Goal: Information Seeking & Learning: Check status

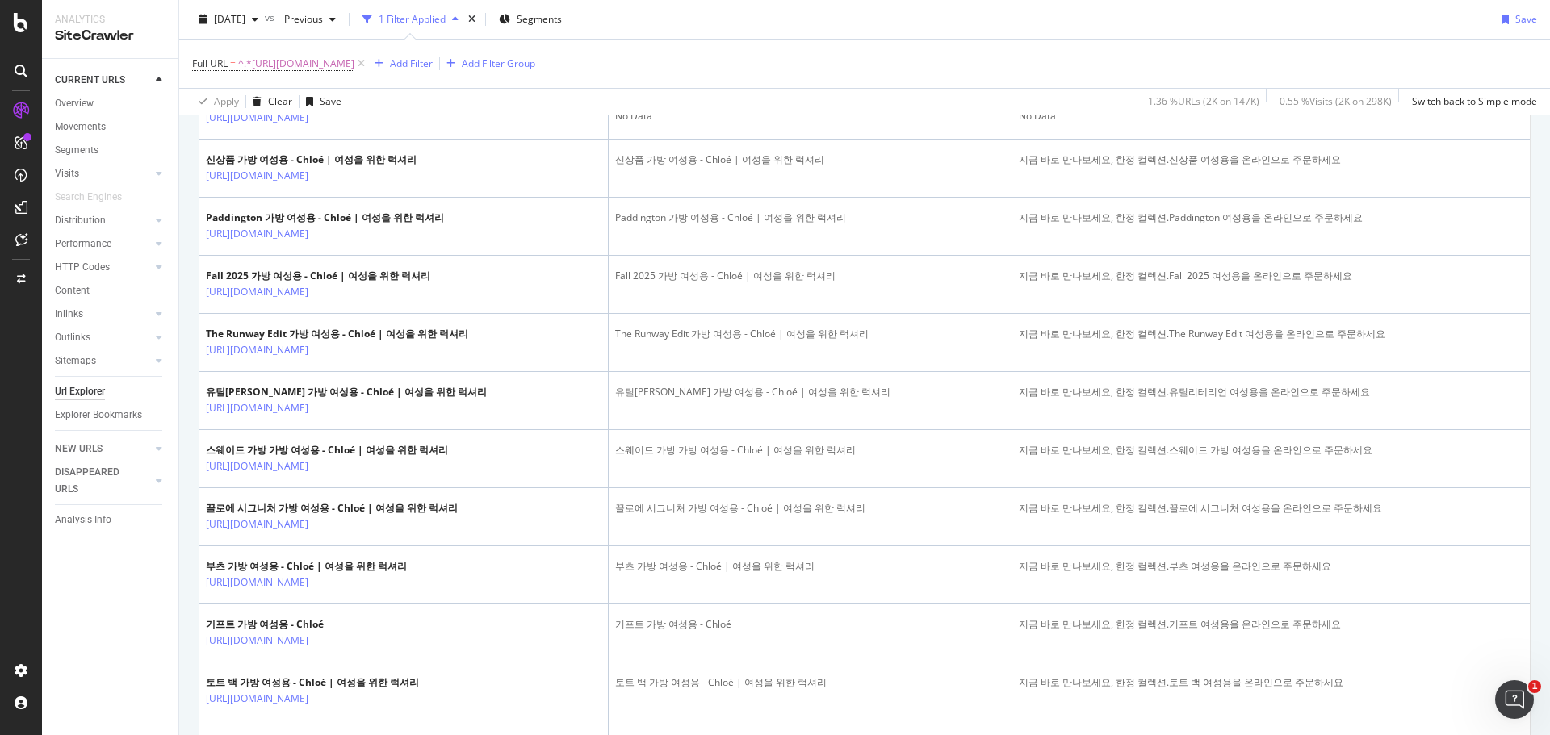
scroll to position [646, 0]
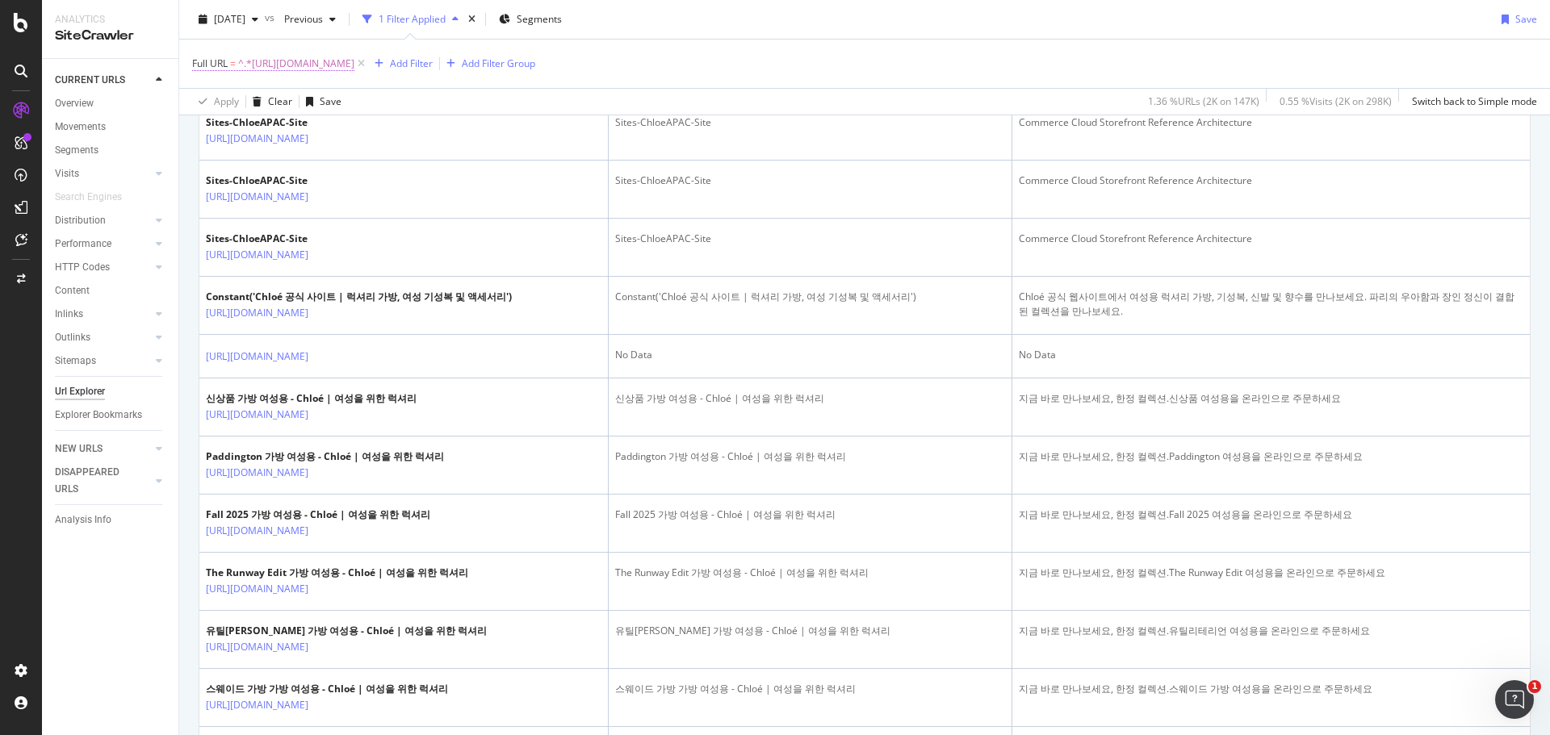
click at [281, 58] on span "^.*[URL][DOMAIN_NAME]" at bounding box center [296, 63] width 116 height 23
click at [375, 136] on icon at bounding box center [371, 130] width 9 height 11
click at [347, 136] on input "text" at bounding box center [295, 131] width 176 height 26
paste input "• https://www.chloe.com/%22https://www.chloe.com/es-es/p/ready-to-wear/trousers…"
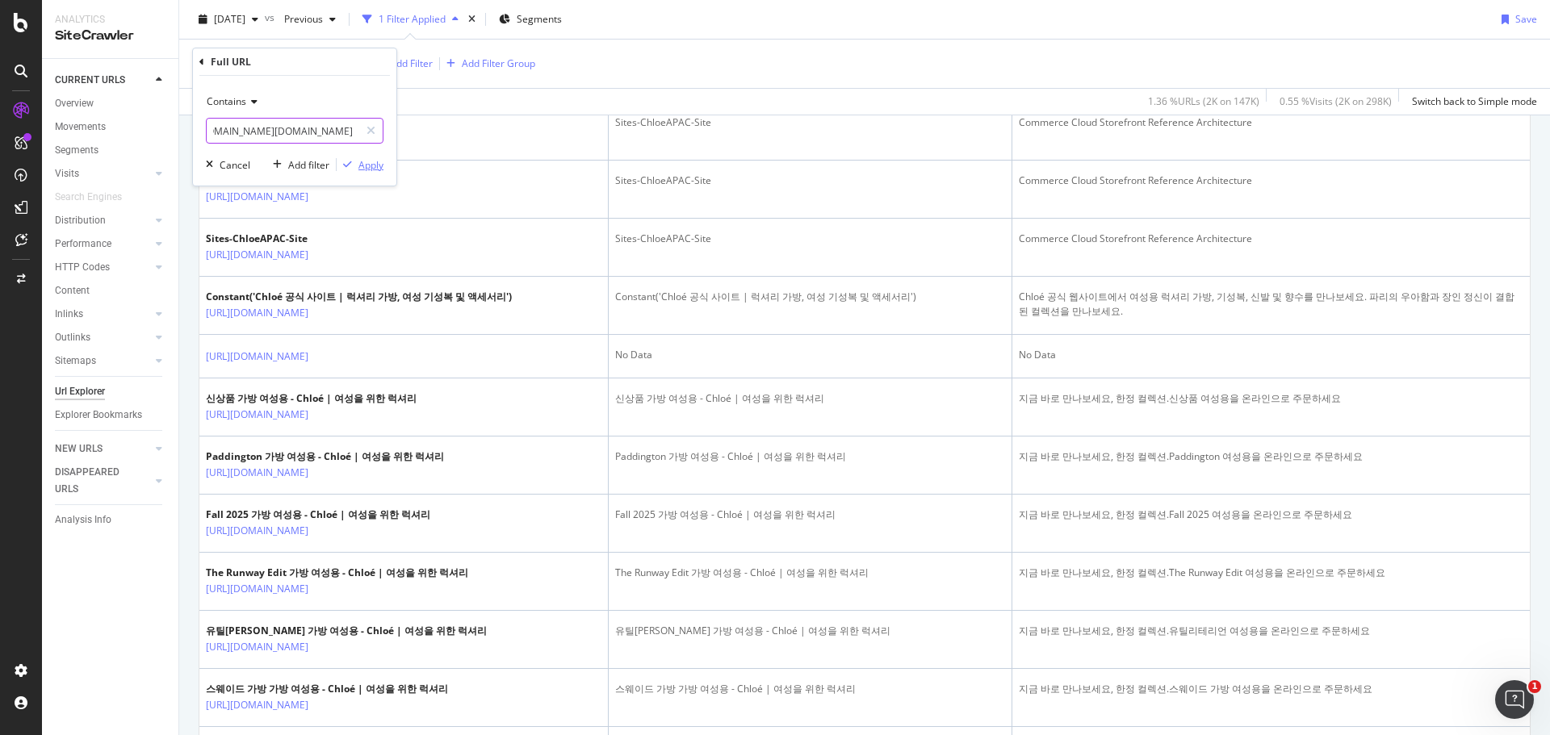
type input "• https://www.chloe.com/%22https://www.chloe.com/es-es/p/ready-to-wear/trousers…"
click at [371, 163] on div "Apply" at bounding box center [370, 165] width 25 height 14
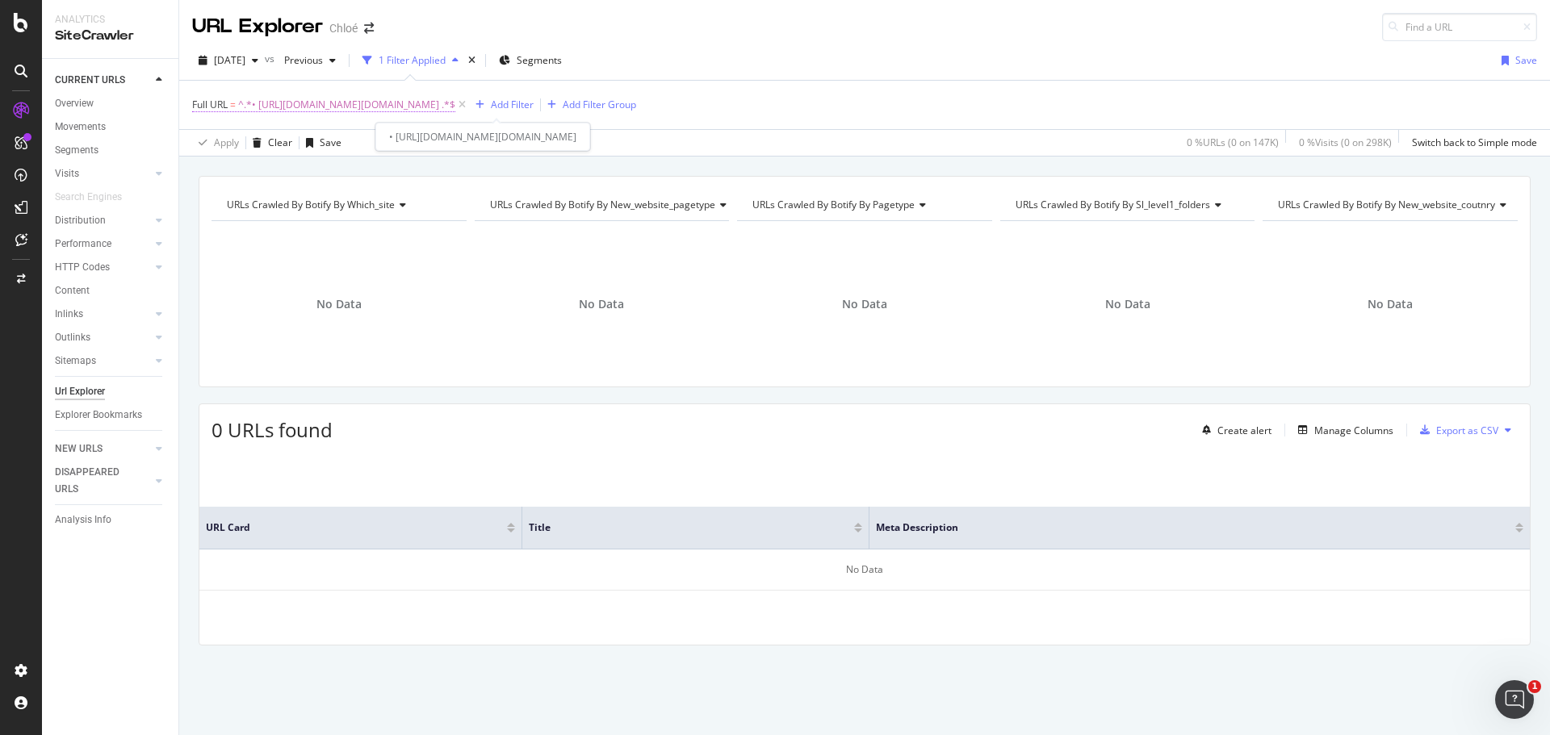
click at [455, 107] on span "^.*• https://www.chloe.com/%22https://www.chloe.com/es-es/p/ready-to-wear/trous…" at bounding box center [346, 105] width 217 height 23
click at [263, 177] on input "• https://www.chloe.com/%22https://www.chloe.com/es-es/p/ready-to-wear/trousers…" at bounding box center [283, 172] width 153 height 26
click at [234, 171] on input "• https://www.chloe.com/%22https://www.chloe.com/es-es/p/ready-to-wear/trousers…" at bounding box center [283, 172] width 153 height 26
type input "https://www.chloe.com/%22https://www.chloe.com/es-es/p/ready-to-wear/trousers/C…"
click at [368, 195] on div "Contains https://www.chloe.com/%22https://www.chloe.com/es-es/p/ready-to-wear/t…" at bounding box center [294, 172] width 203 height 110
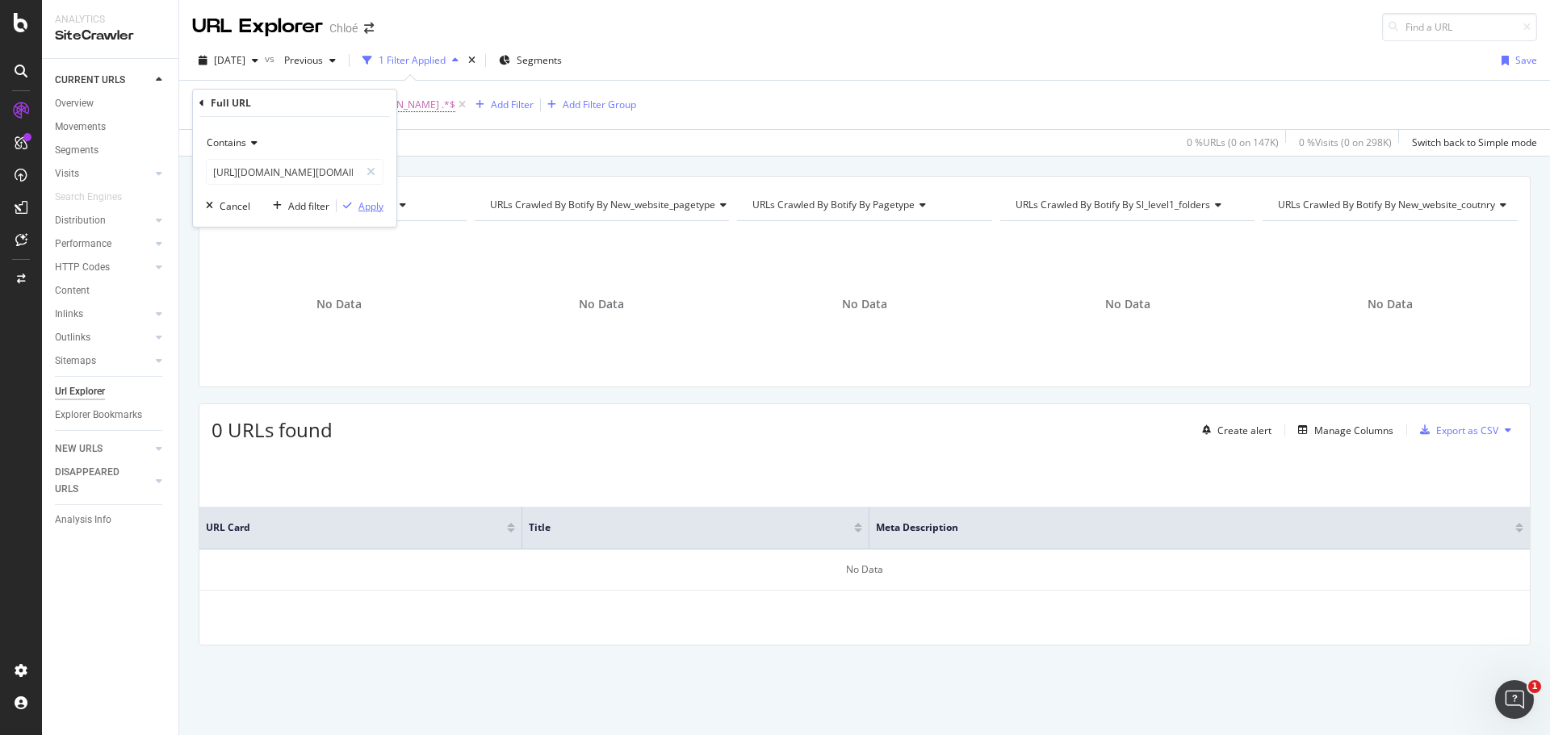
click at [374, 205] on div "Apply" at bounding box center [370, 206] width 25 height 14
click at [339, 104] on span "^.*https://www.chloe.com/%22https://www.chloe.com/es-es/p/ready-to-wear/trouser…" at bounding box center [343, 105] width 211 height 23
click at [276, 161] on input "https://www.chloe.com/%22https://www.chloe.com/es-es/p/ready-to-wear/trousers/C…" at bounding box center [283, 172] width 153 height 26
type input "https://www.chloe.com/%22https://www.chloe.com/es-es/p/ready-to-wear/trousers/C…"
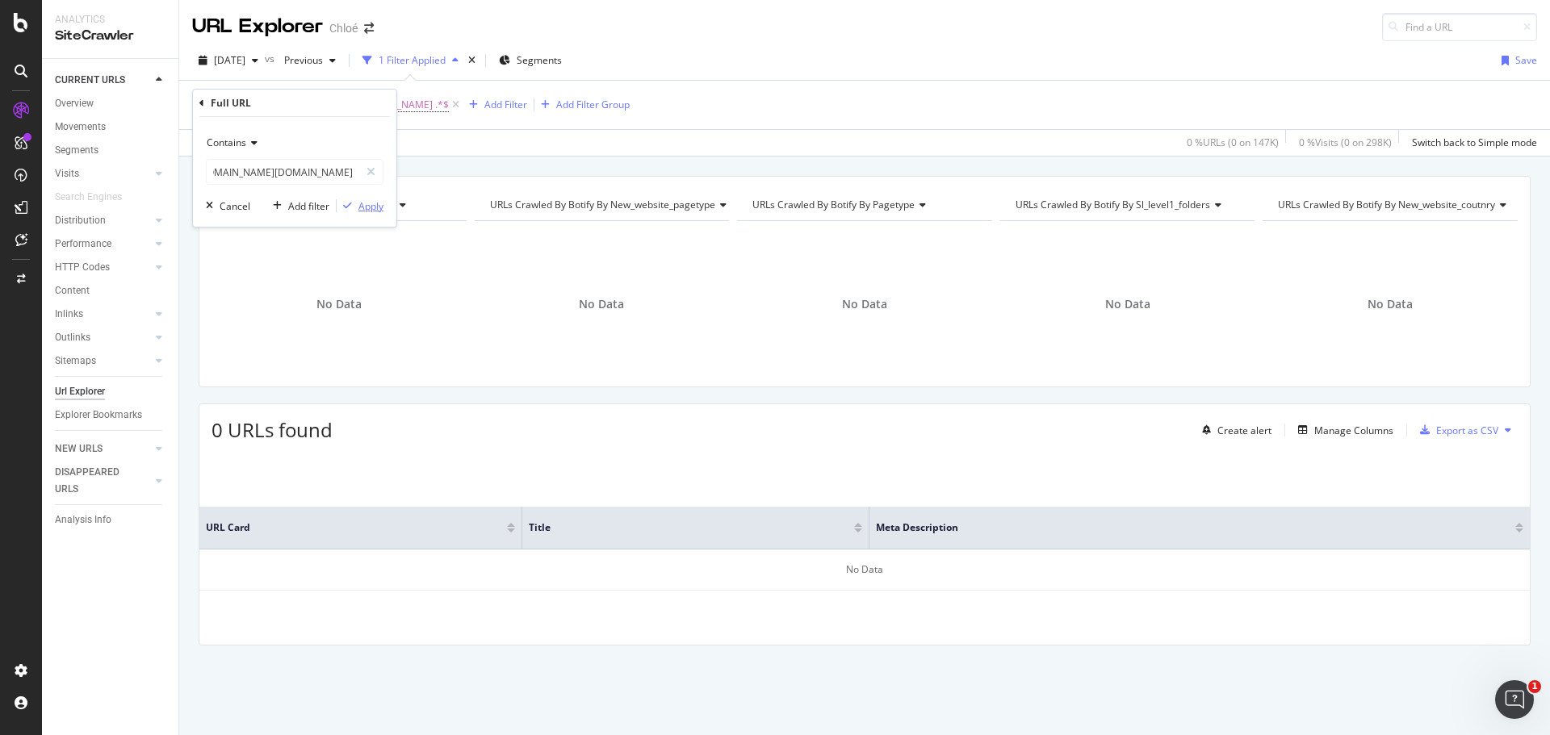
scroll to position [0, 0]
click at [360, 204] on div "Apply" at bounding box center [370, 206] width 25 height 14
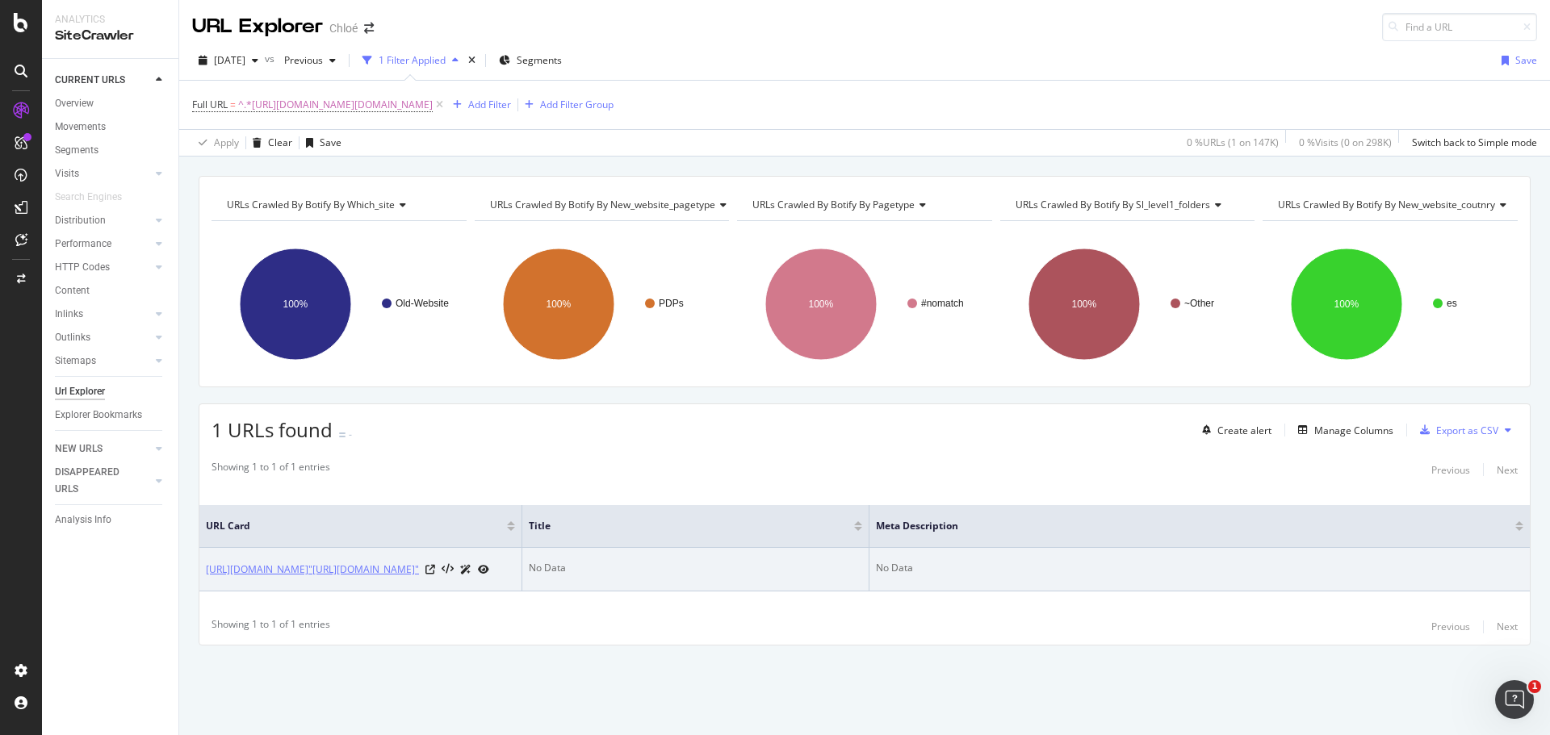
click at [400, 569] on link "https://www.chloe.com/"https://www.chloe.com/es-es/p/ready-to-wear/trousers/CH2…" at bounding box center [312, 570] width 213 height 16
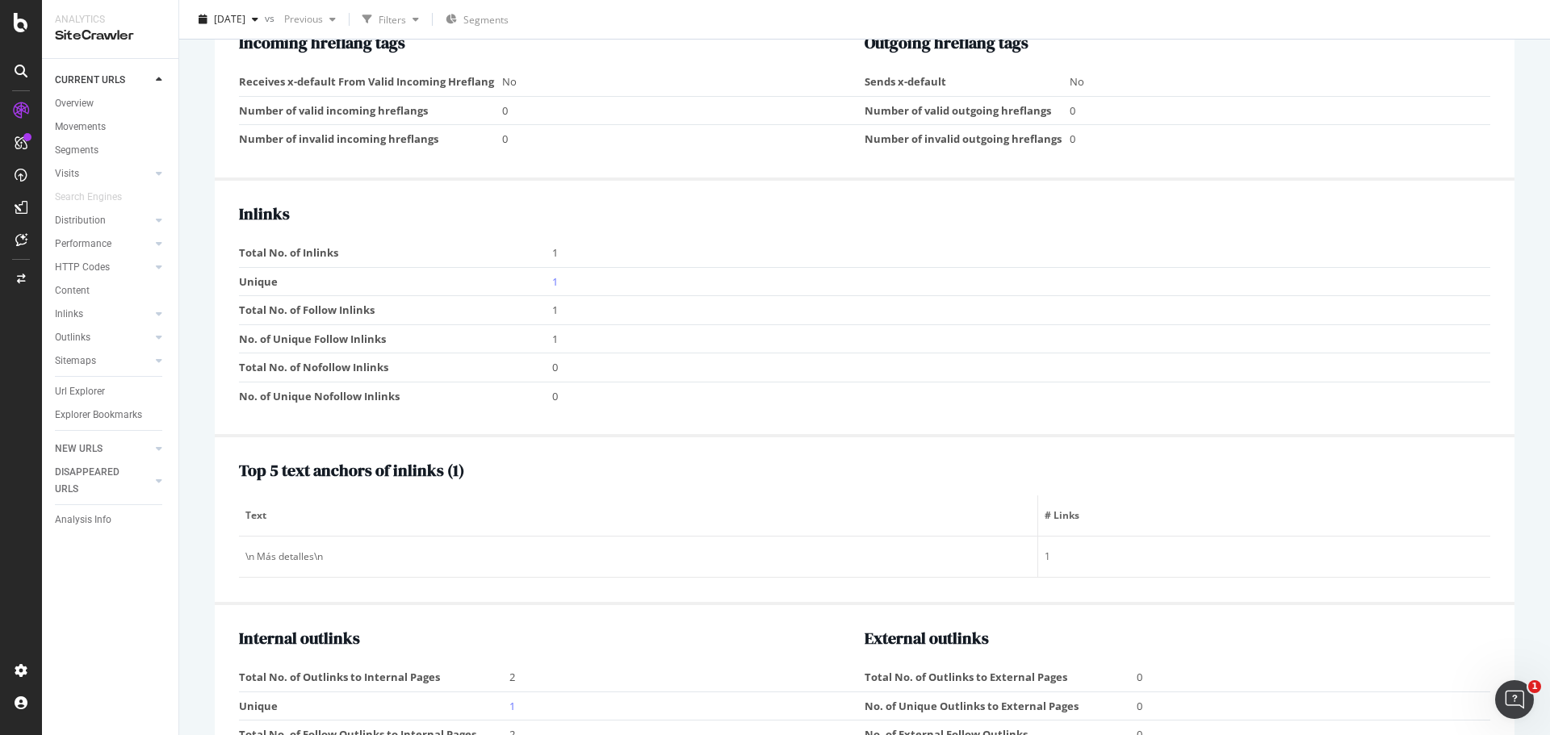
scroll to position [1425, 0]
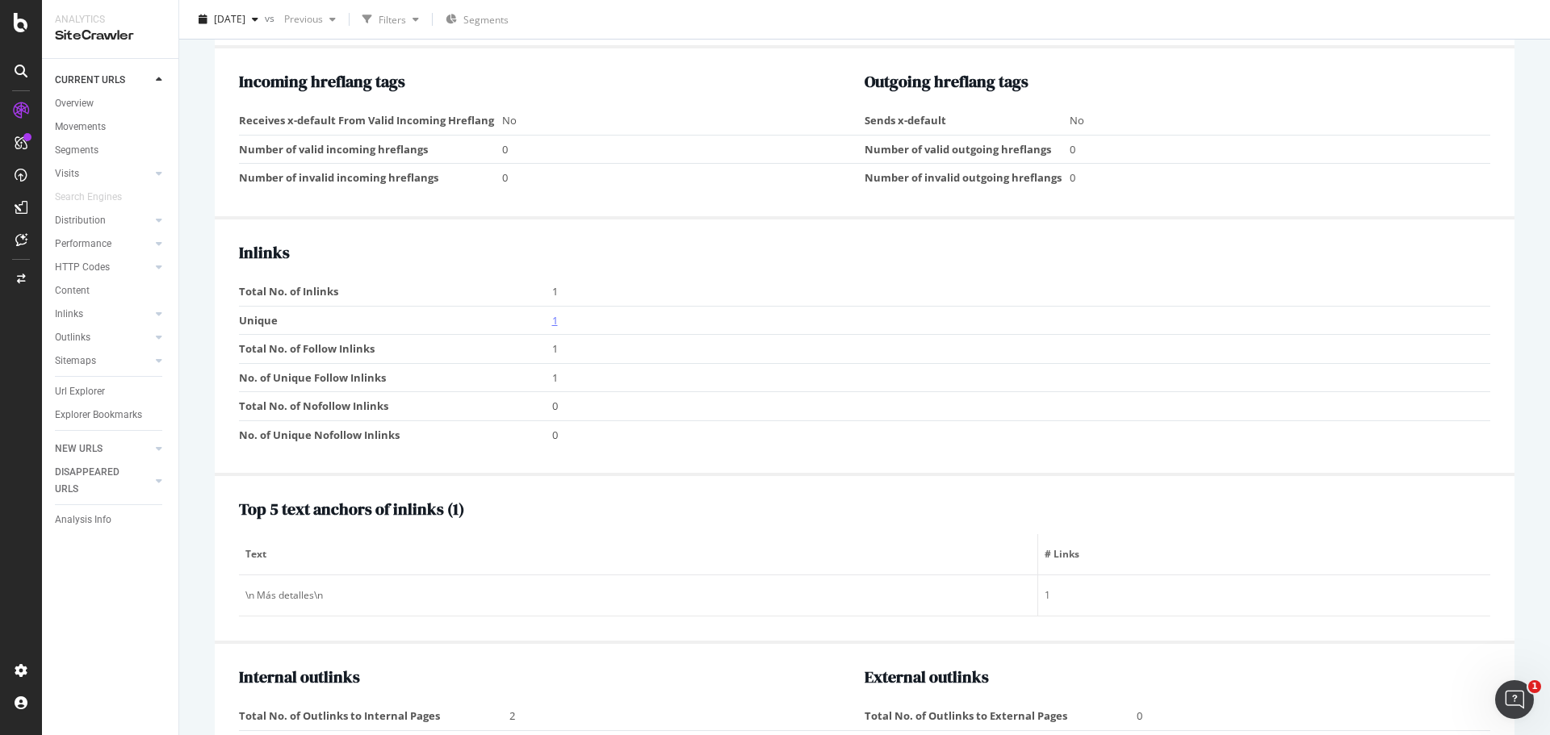
click at [554, 324] on link "1" at bounding box center [555, 320] width 6 height 15
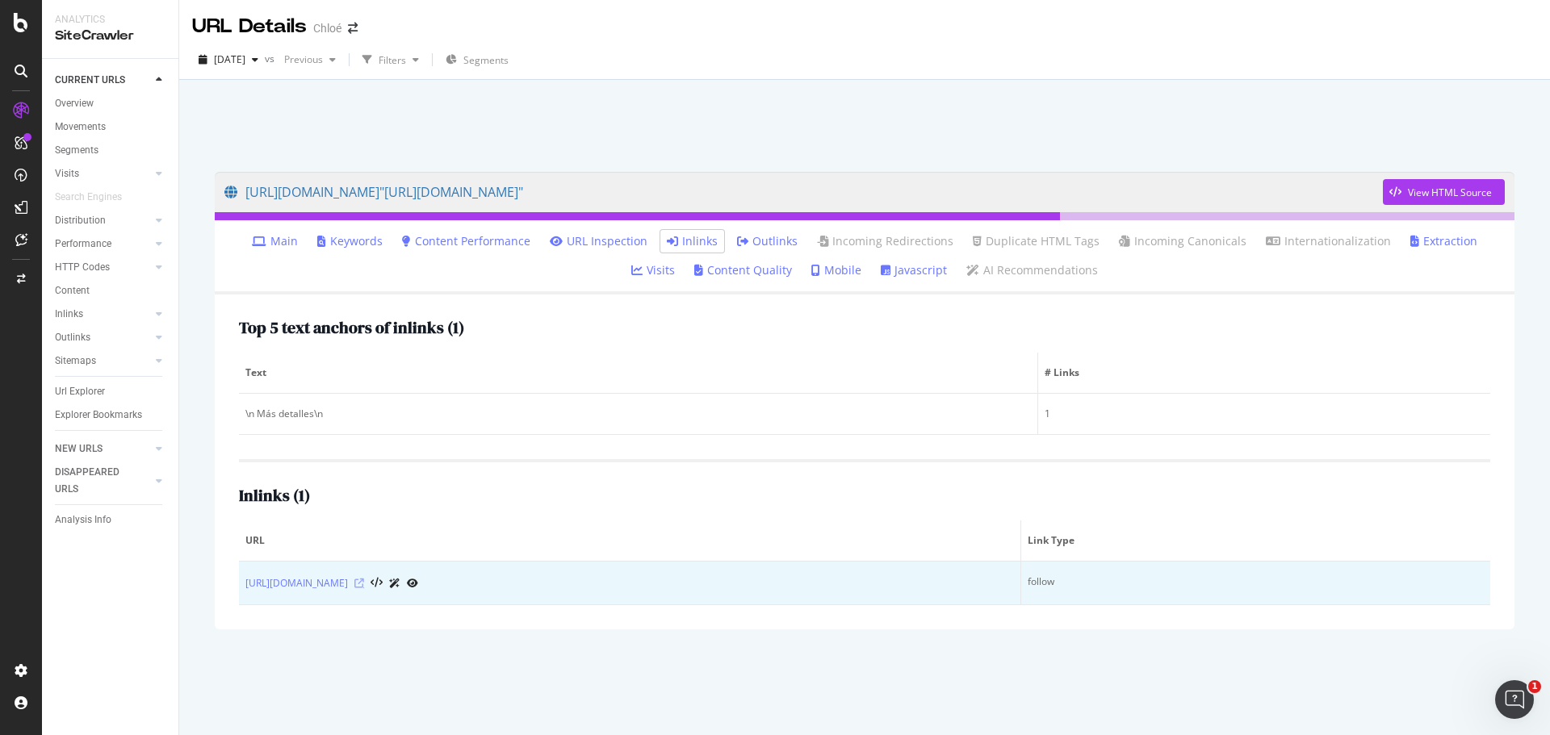
click at [364, 584] on icon at bounding box center [359, 584] width 10 height 10
click at [348, 585] on link "https://www.chloe.com/es-es/quickview?pid=CH25ACP30204011" at bounding box center [296, 584] width 103 height 16
drag, startPoint x: 220, startPoint y: 588, endPoint x: 497, endPoint y: 599, distance: 276.3
click at [497, 599] on div "Top 5 text anchors of inlinks ( 1 ) Text # Links \n Más detalles\n 1 Inlinks ( …" at bounding box center [865, 462] width 1300 height 335
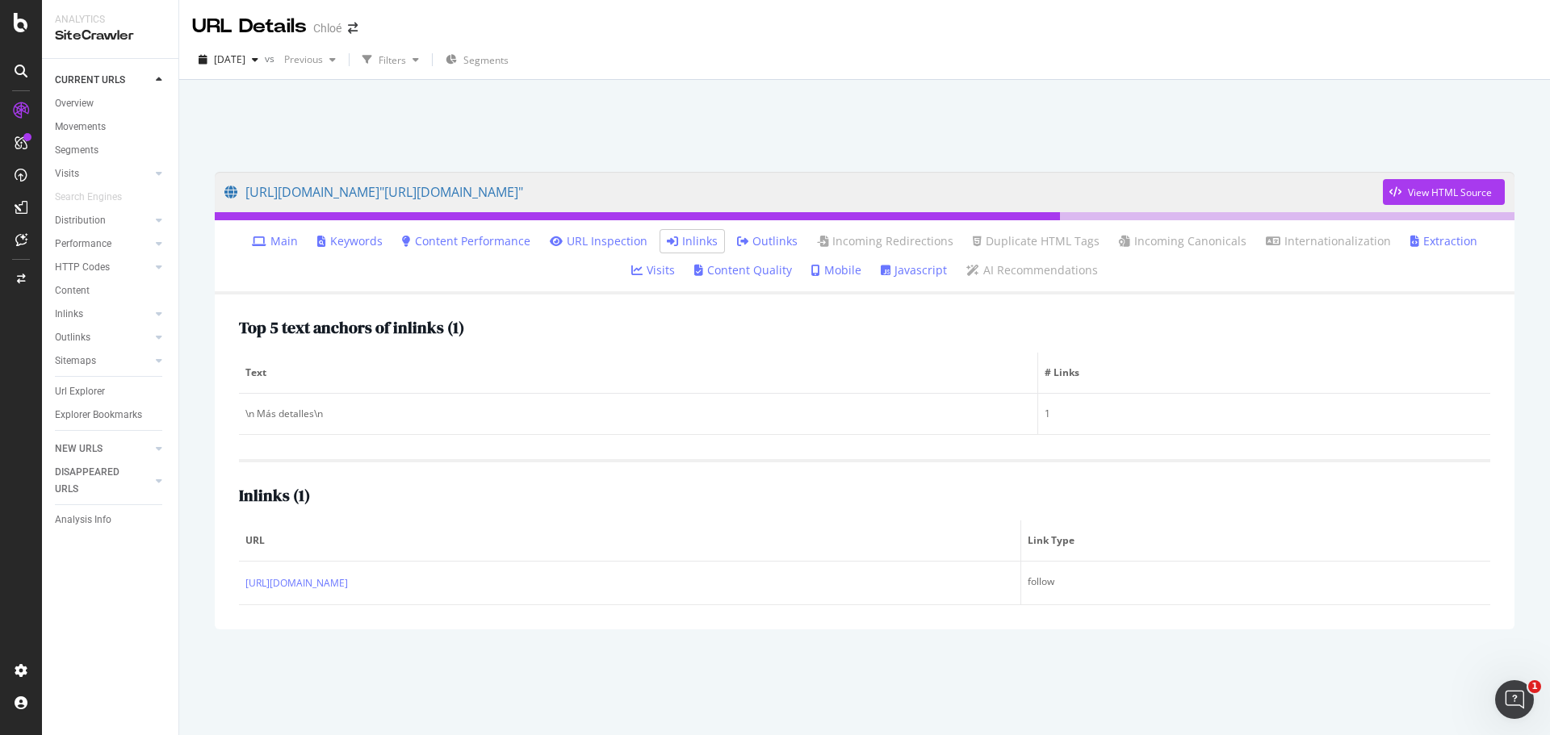
click at [417, 664] on div "https://www.chloe.com/"https://www.chloe.com/es-es/p/ready-to-wear/trousers/CH2…" at bounding box center [865, 446] width 1332 height 580
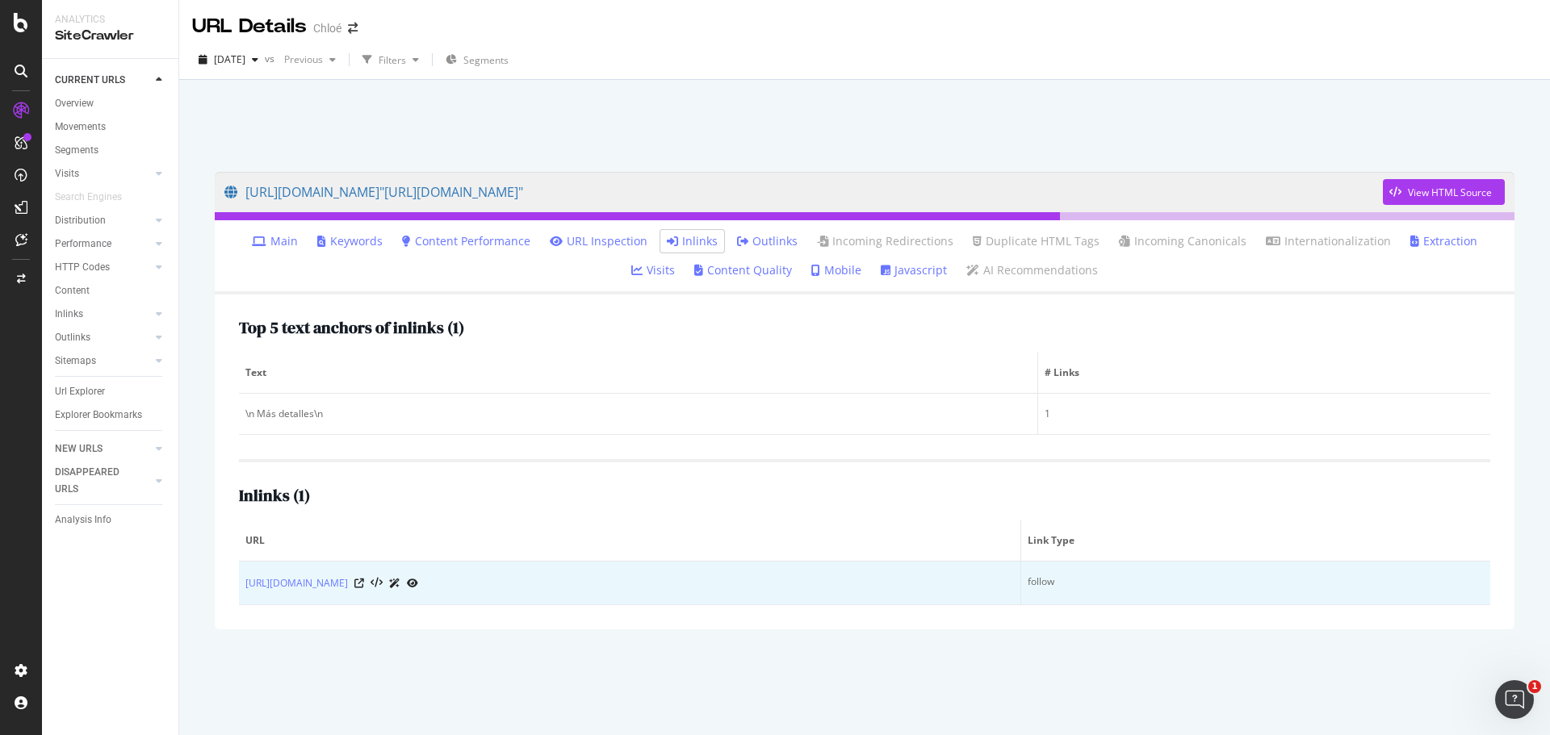
copy link "https://www.chloe.com/es-es/quickview?pid=CH25ACP30204011"
drag, startPoint x: 241, startPoint y: 590, endPoint x: 538, endPoint y: 587, distance: 296.3
click at [538, 587] on td "https://www.chloe.com/es-es/quickview?pid=CH25ACP30204011" at bounding box center [630, 584] width 782 height 44
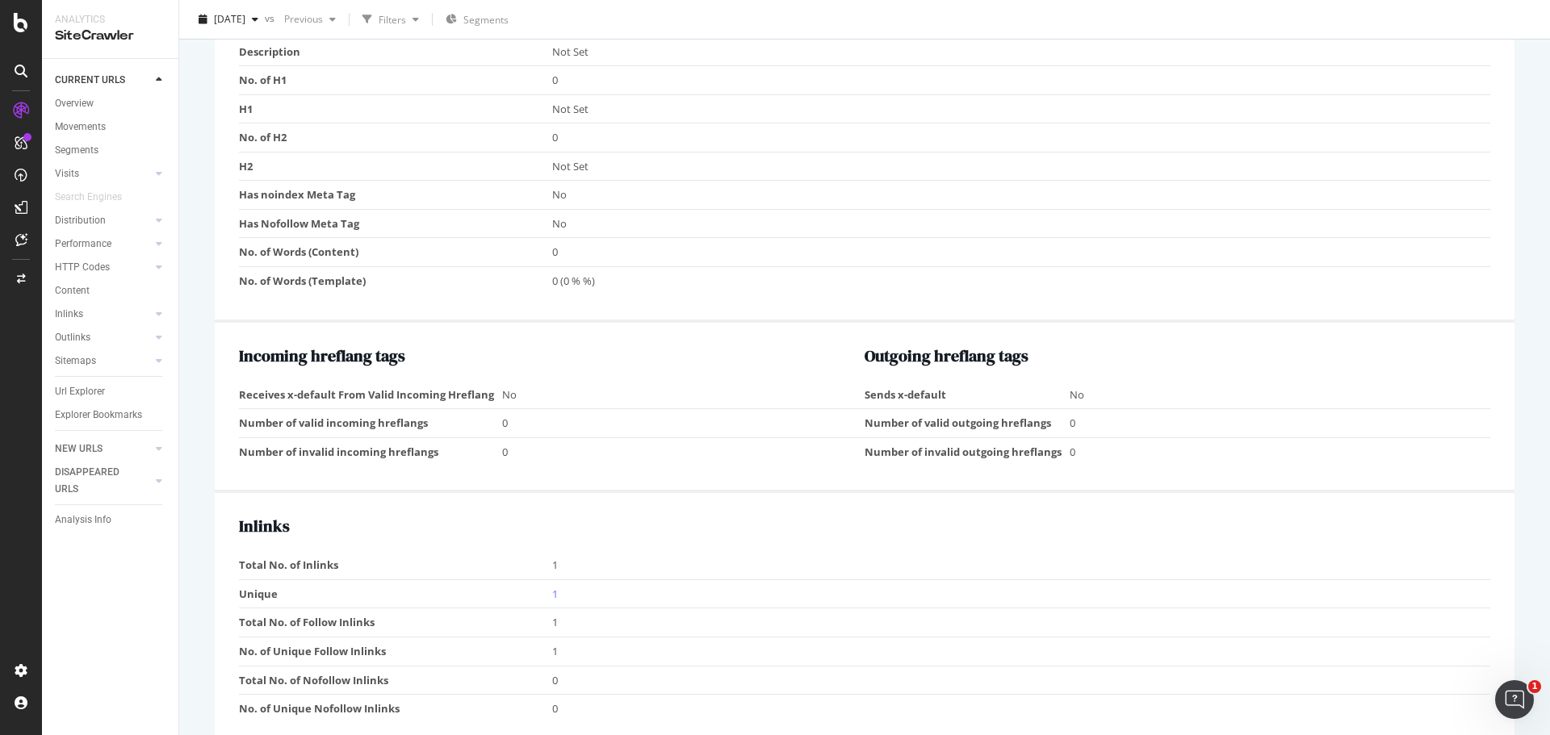
scroll to position [1727, 0]
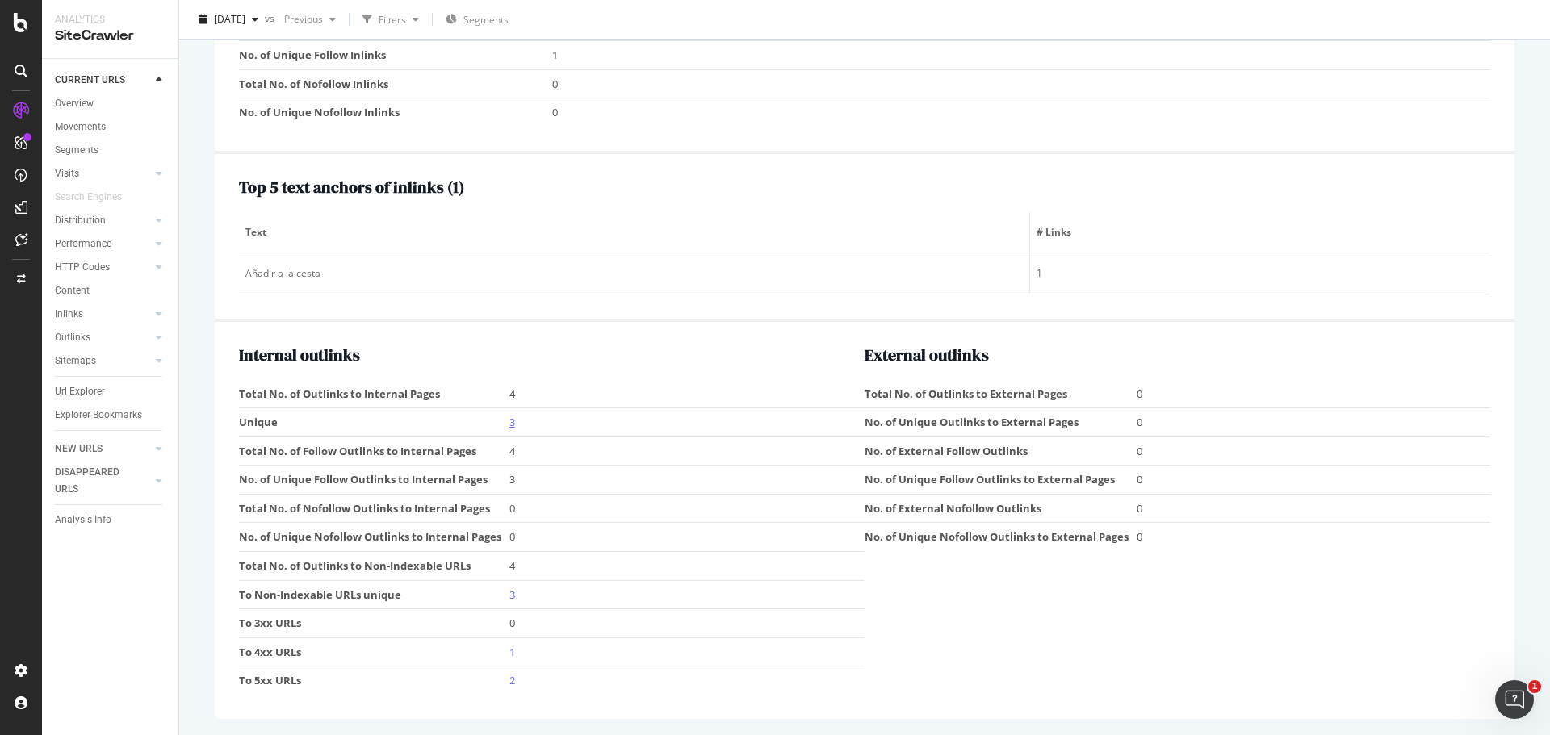
click at [510, 425] on link "3" at bounding box center [512, 422] width 6 height 15
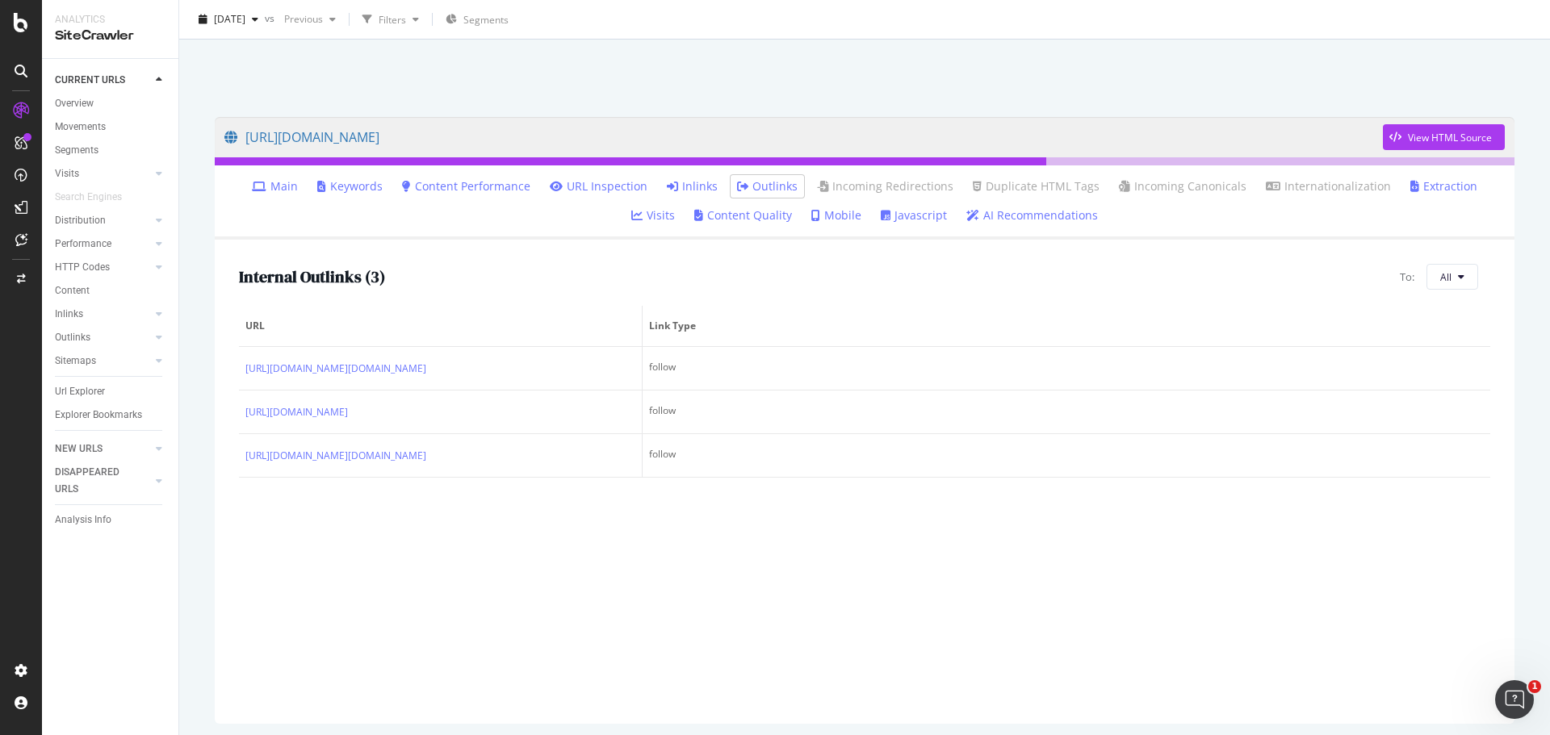
scroll to position [80, 0]
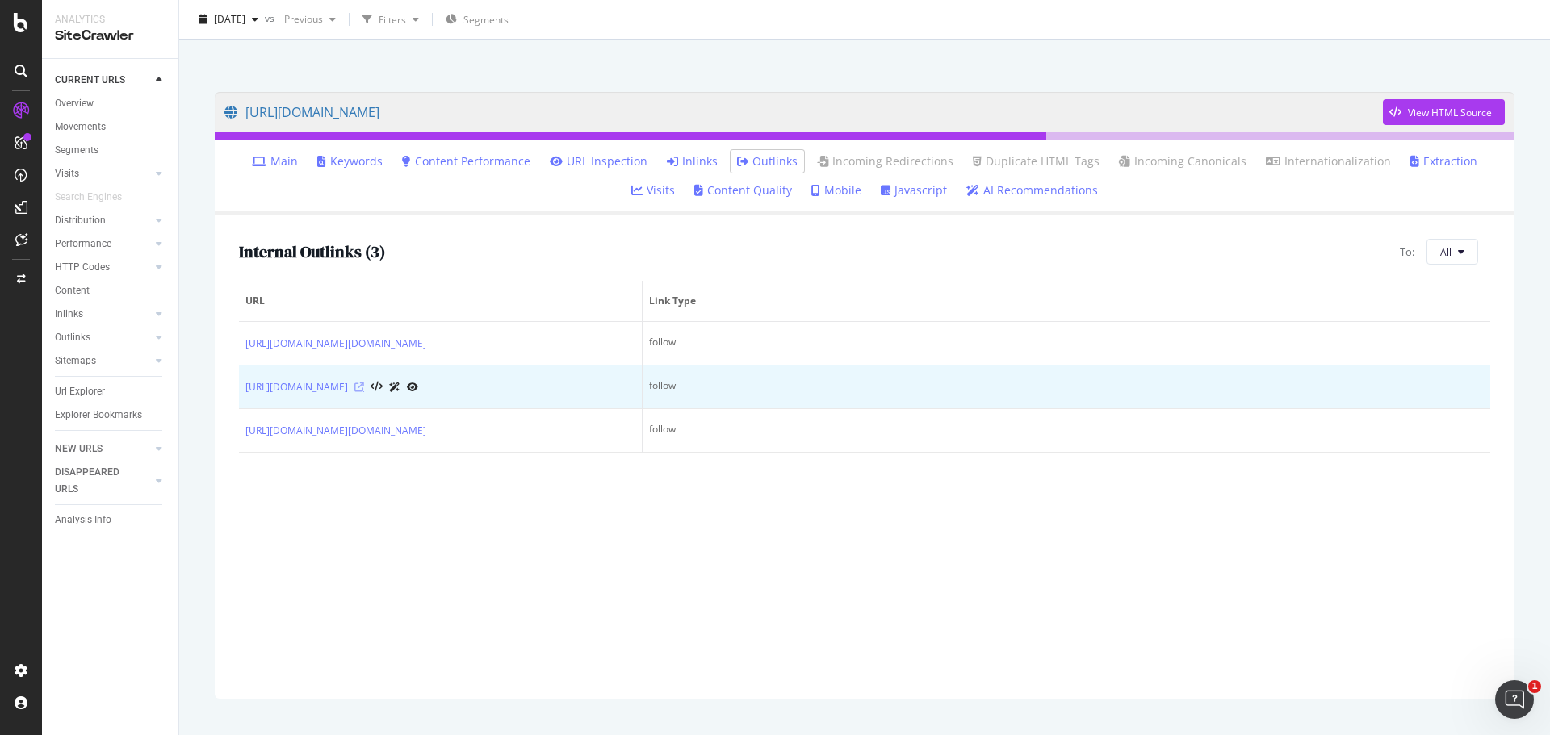
click at [364, 392] on icon at bounding box center [359, 388] width 10 height 10
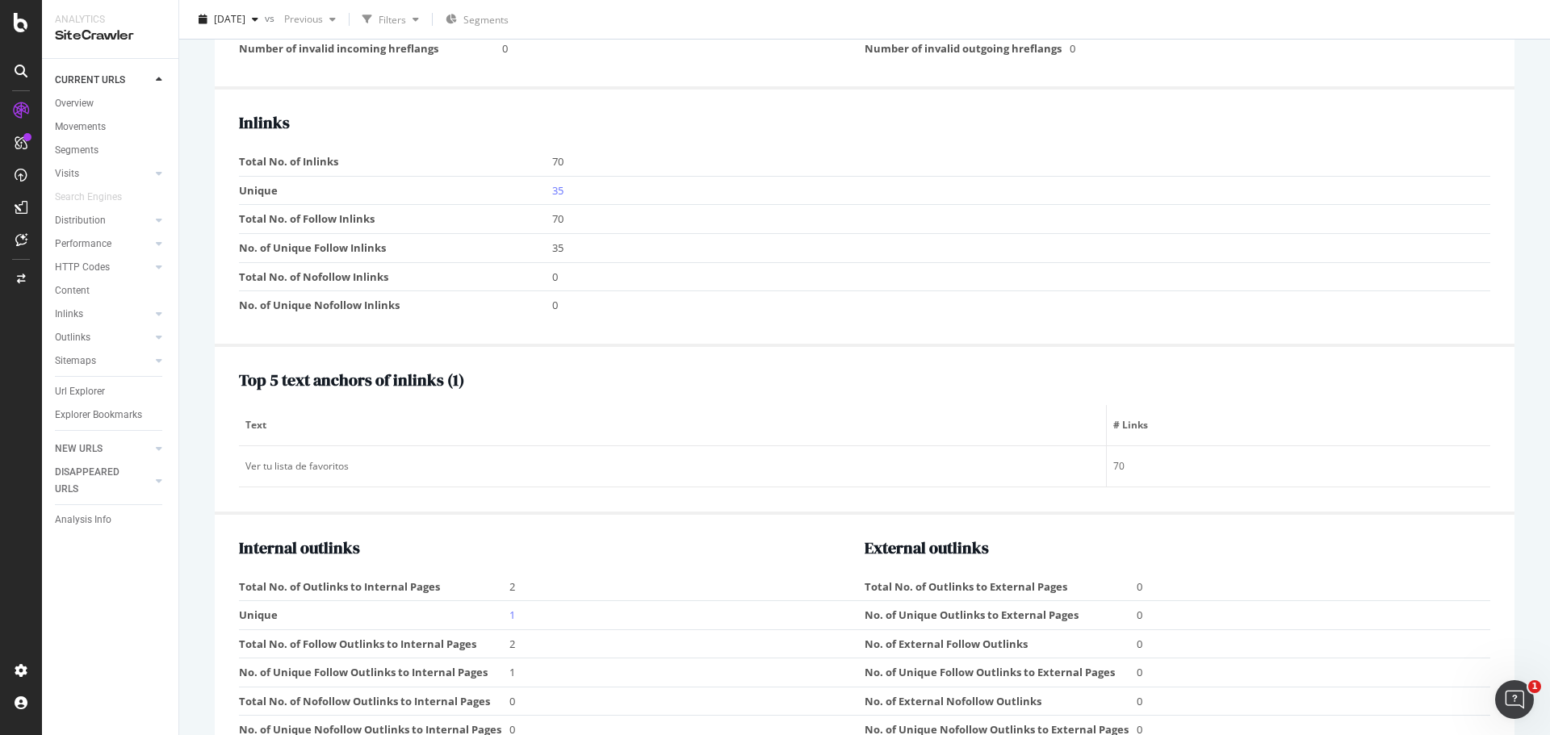
scroll to position [1615, 0]
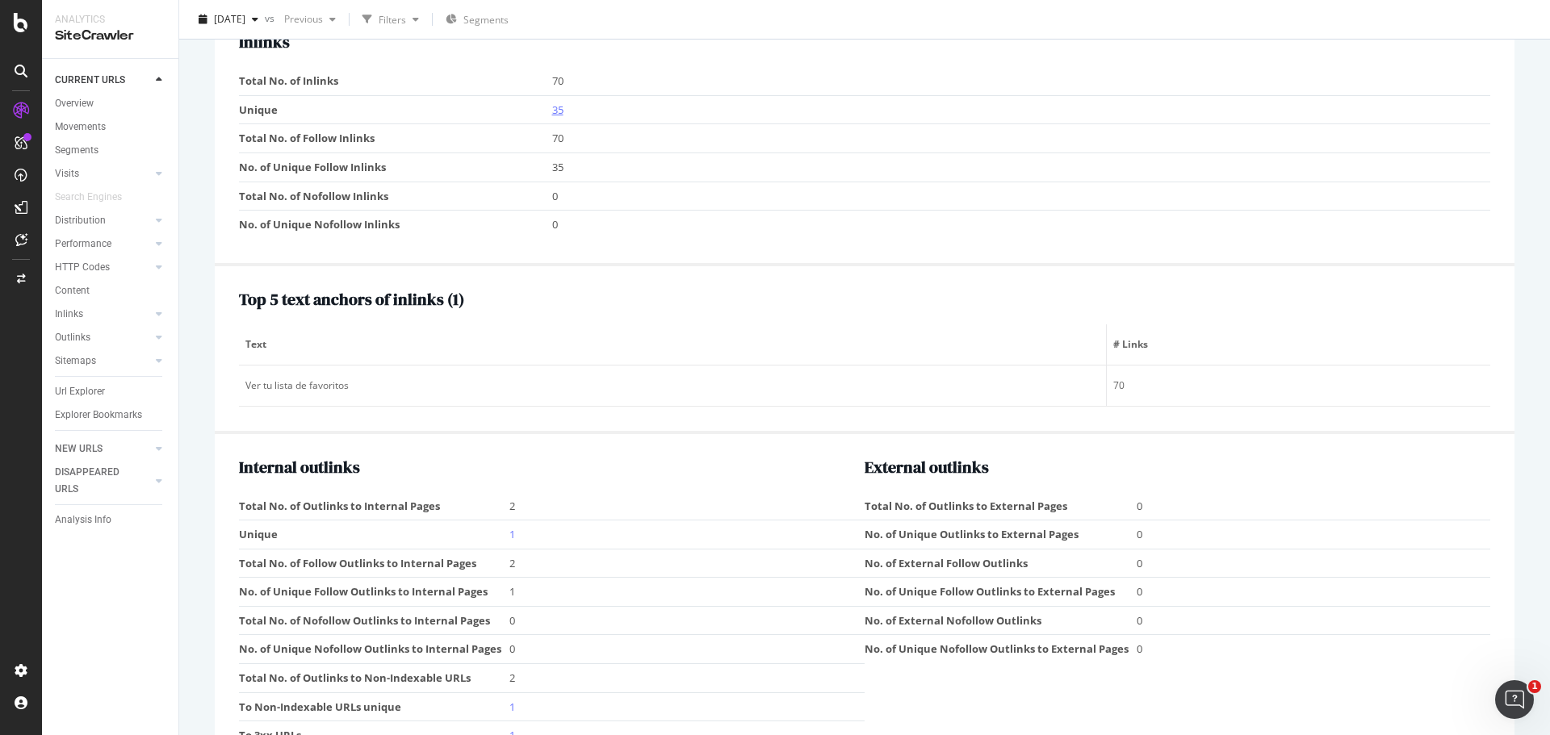
click at [554, 108] on link "35" at bounding box center [557, 110] width 11 height 15
